Goal: Navigation & Orientation: Find specific page/section

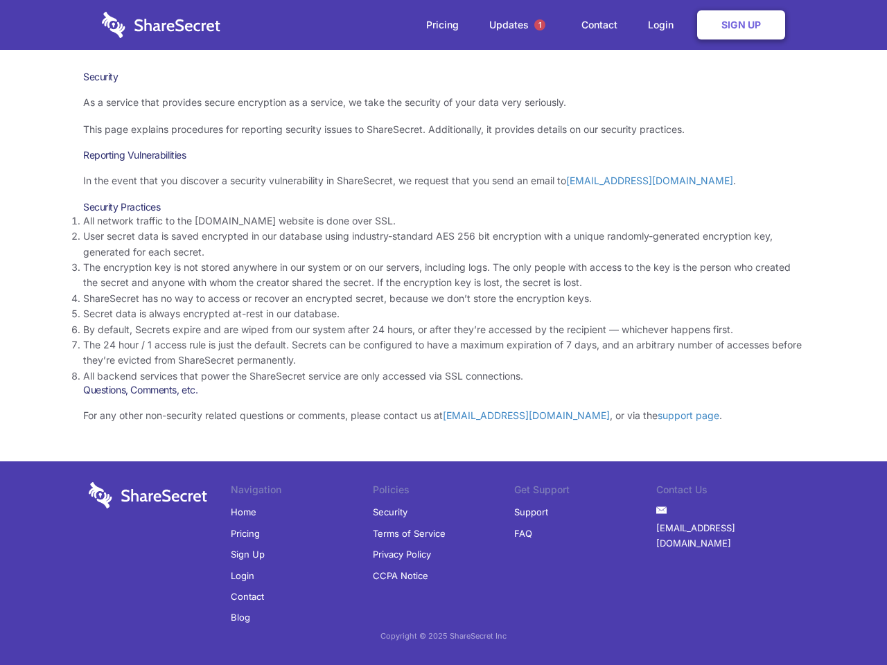
click at [443, 333] on li "By default, Secrets expire and are wiped from our system after 24 hours, or aft…" at bounding box center [443, 329] width 721 height 15
click at [540, 25] on span "1" at bounding box center [539, 24] width 11 height 11
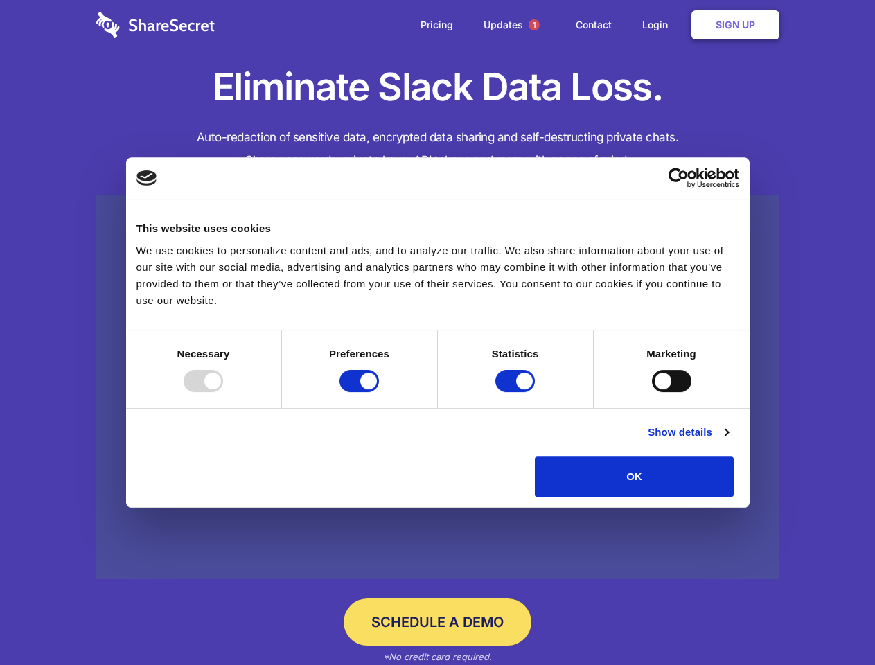
click at [223, 392] on div at bounding box center [203, 381] width 39 height 22
click at [379, 392] on input "Preferences" at bounding box center [358, 381] width 39 height 22
checkbox input "false"
click at [517, 392] on input "Statistics" at bounding box center [514, 381] width 39 height 22
checkbox input "false"
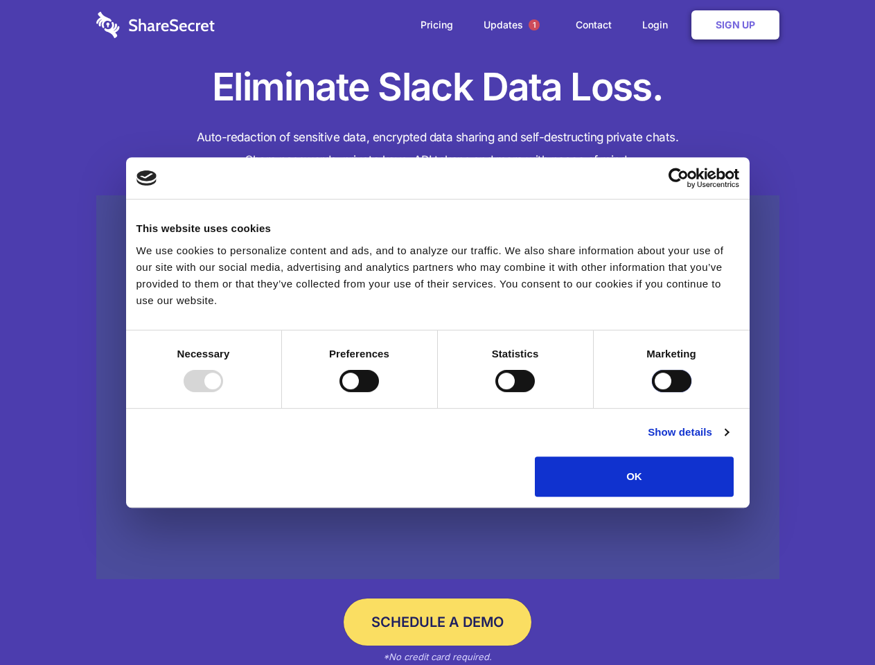
click at [652, 392] on input "Marketing" at bounding box center [671, 381] width 39 height 22
checkbox input "true"
click at [728, 441] on link "Show details" at bounding box center [688, 432] width 80 height 17
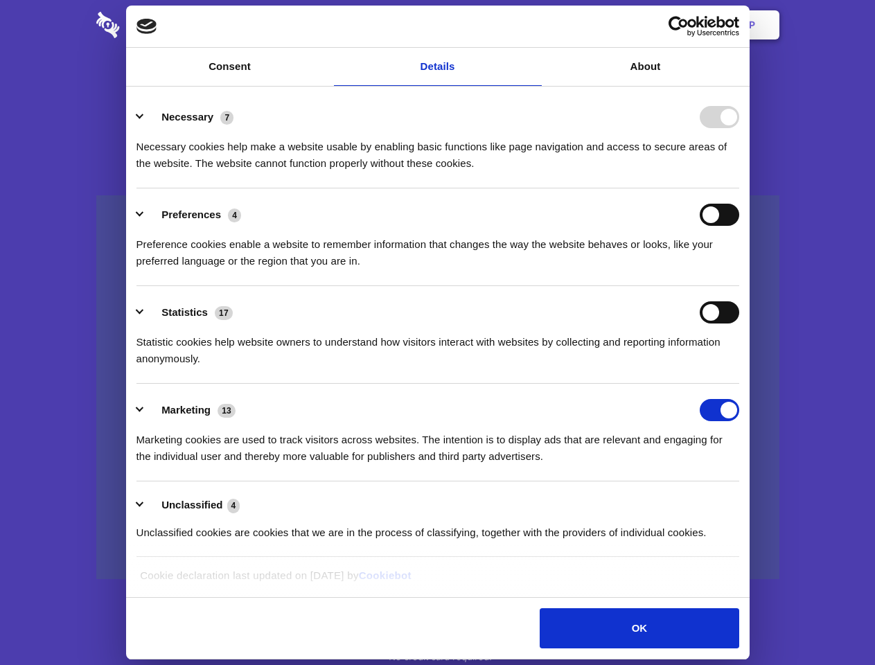
click at [739, 188] on li "Necessary 7 Necessary cookies help make a website usable by enabling basic func…" at bounding box center [437, 140] width 603 height 98
click at [533, 25] on span "1" at bounding box center [534, 24] width 11 height 11
